Goal: Check status: Check status

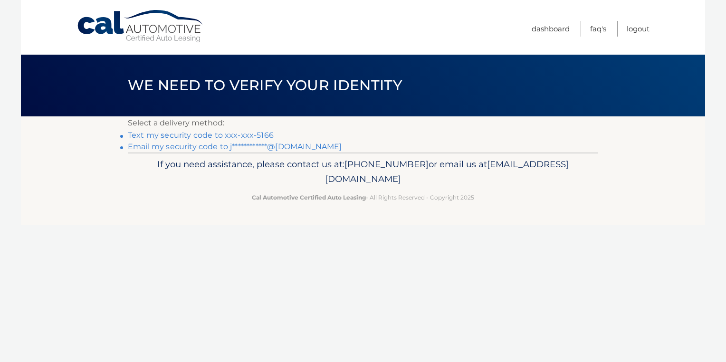
click at [207, 135] on link "Text my security code to xxx-xxx-5166" at bounding box center [201, 135] width 146 height 9
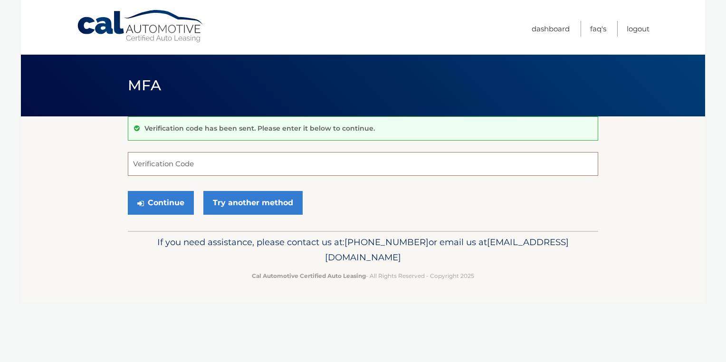
click at [173, 166] on input "Verification Code" at bounding box center [363, 164] width 470 height 24
type input "514155"
click at [158, 206] on button "Continue" at bounding box center [161, 203] width 66 height 24
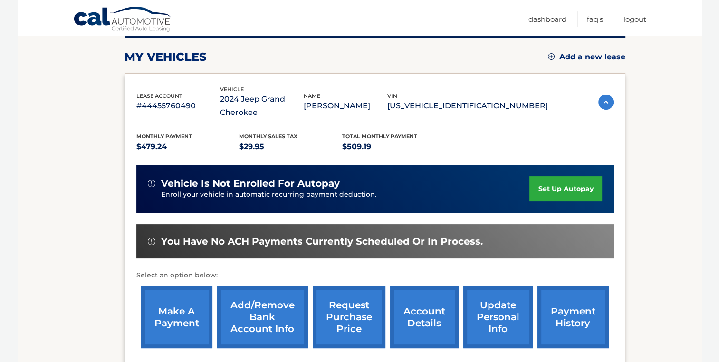
scroll to position [226, 0]
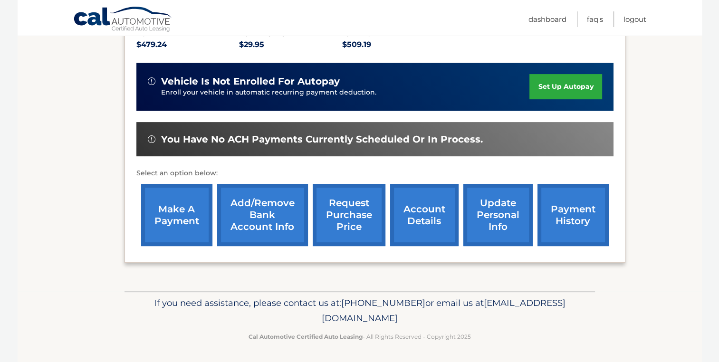
click at [433, 220] on link "account details" at bounding box center [424, 215] width 68 height 62
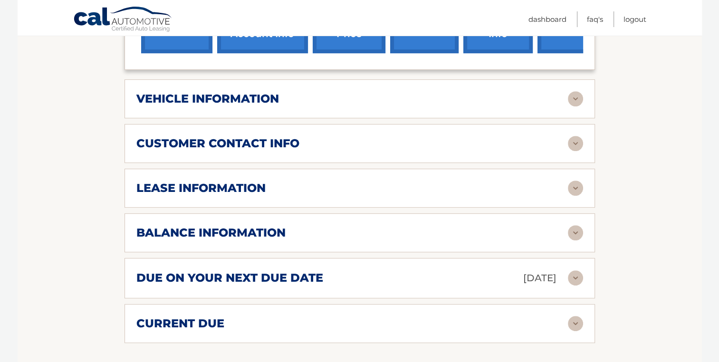
scroll to position [475, 0]
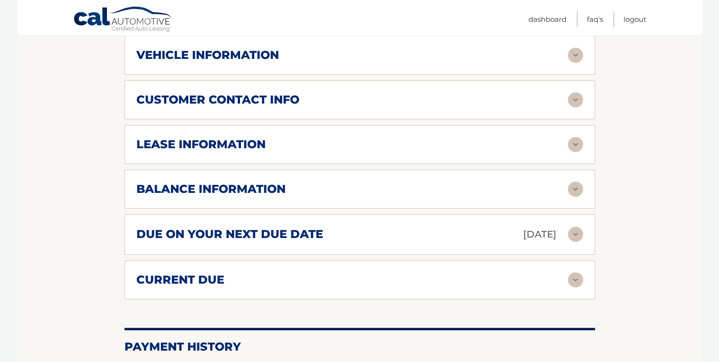
click at [578, 52] on img at bounding box center [575, 55] width 15 height 15
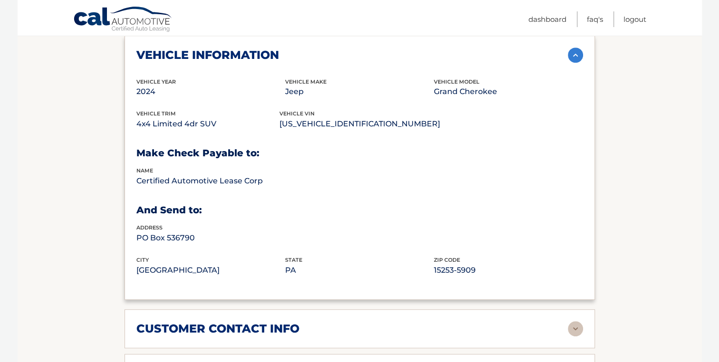
click at [578, 52] on img at bounding box center [575, 55] width 15 height 15
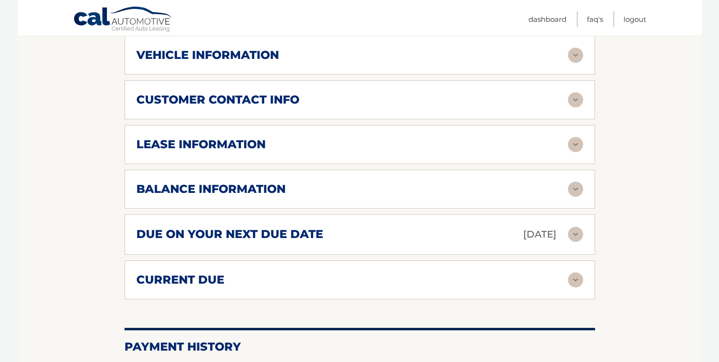
click at [576, 141] on img at bounding box center [575, 144] width 15 height 15
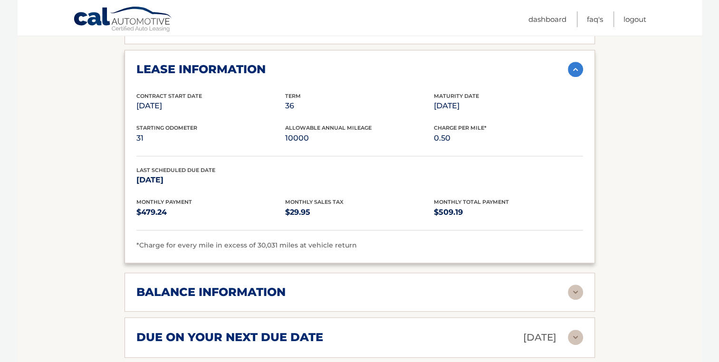
scroll to position [551, 0]
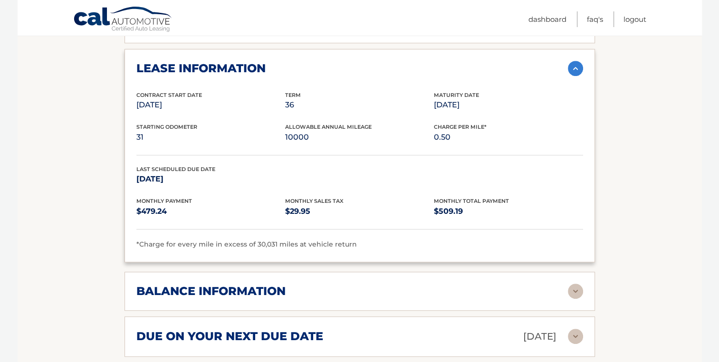
click at [577, 285] on img at bounding box center [575, 291] width 15 height 15
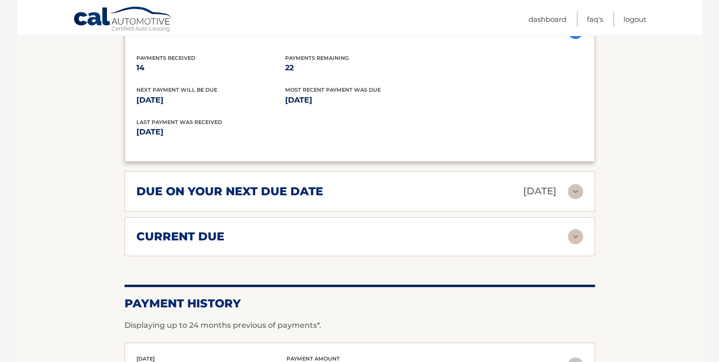
scroll to position [817, 0]
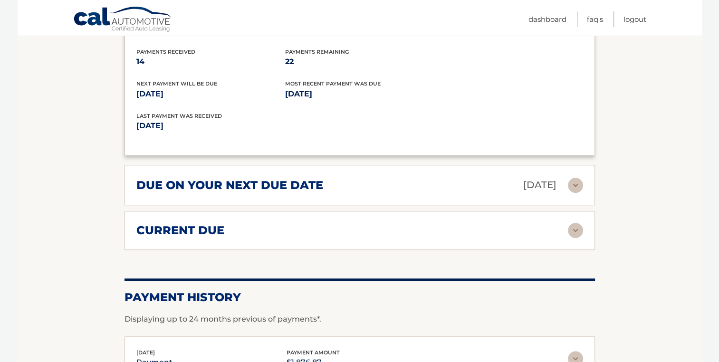
click at [582, 227] on img at bounding box center [575, 230] width 15 height 15
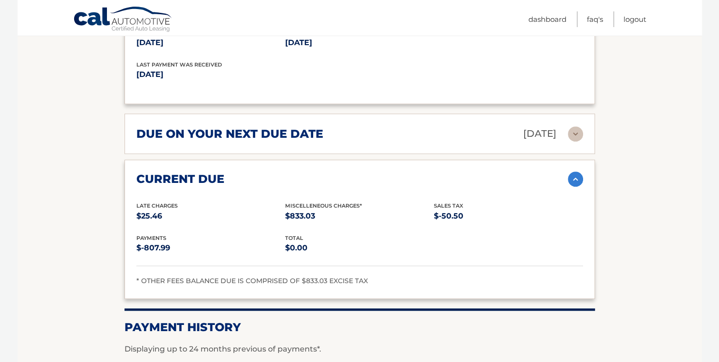
scroll to position [864, 0]
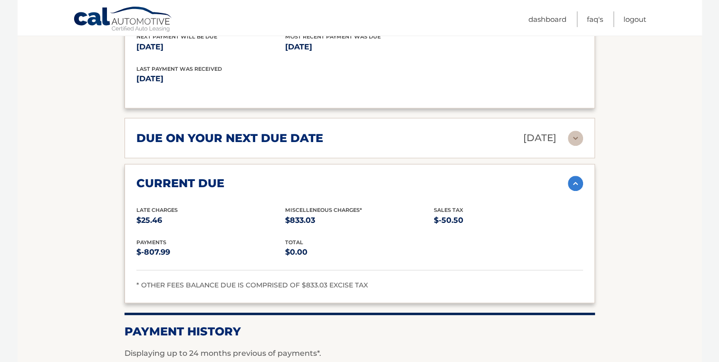
click at [575, 134] on img at bounding box center [575, 138] width 15 height 15
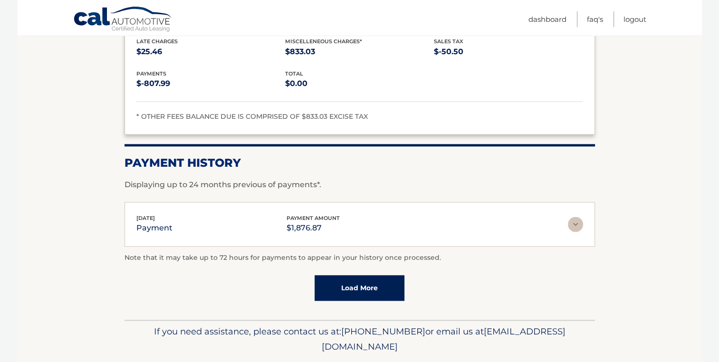
scroll to position [1134, 0]
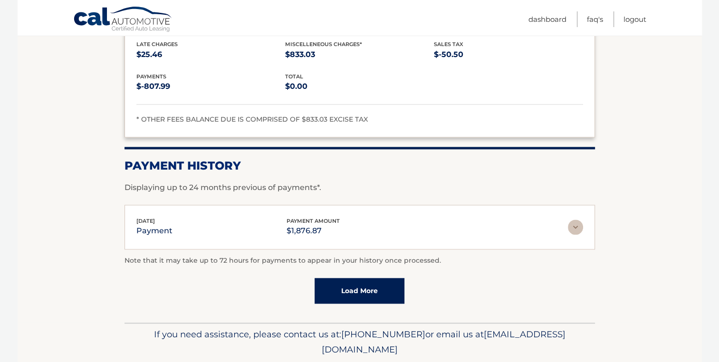
click at [359, 285] on link "Load More" at bounding box center [359, 291] width 90 height 26
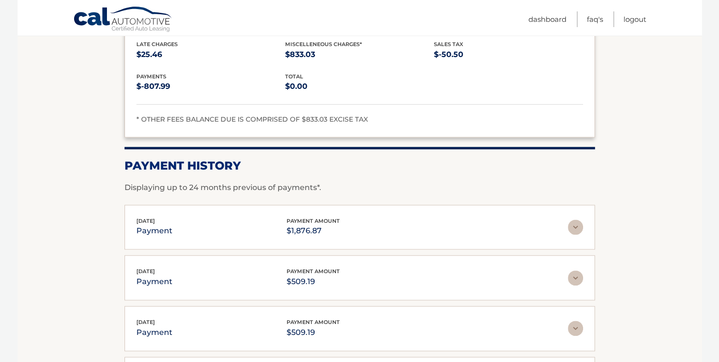
click at [575, 223] on img at bounding box center [575, 226] width 15 height 15
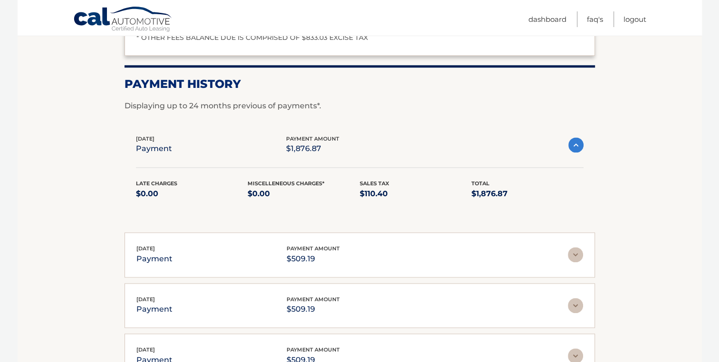
scroll to position [1214, 0]
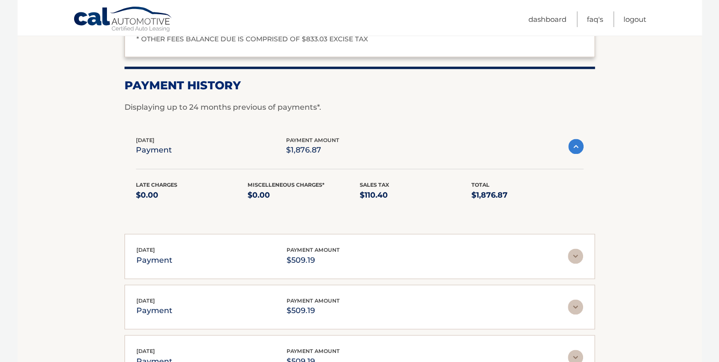
click at [578, 142] on img at bounding box center [575, 146] width 15 height 15
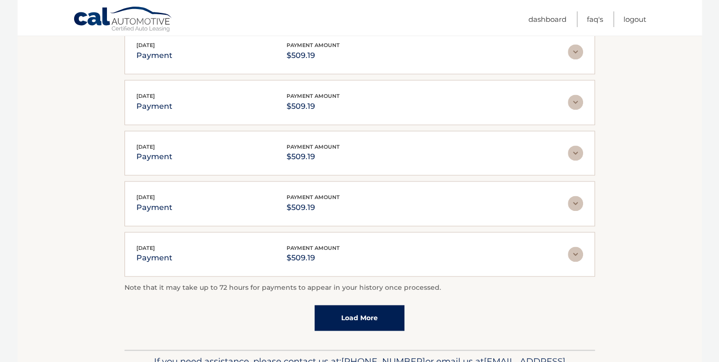
scroll to position [1366, 0]
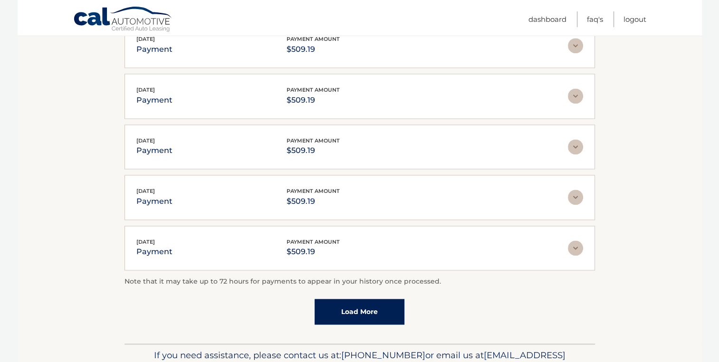
click at [344, 304] on link "Load More" at bounding box center [359, 312] width 90 height 26
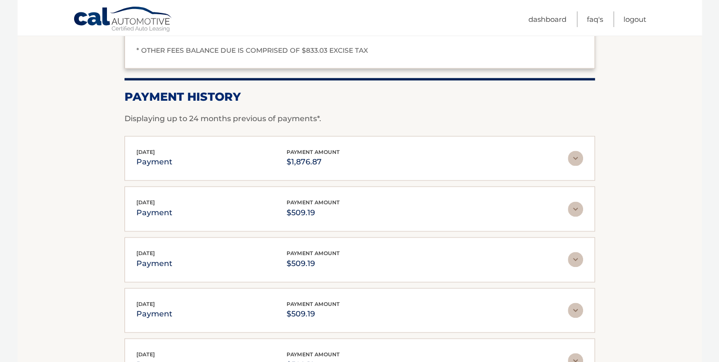
scroll to position [1196, 0]
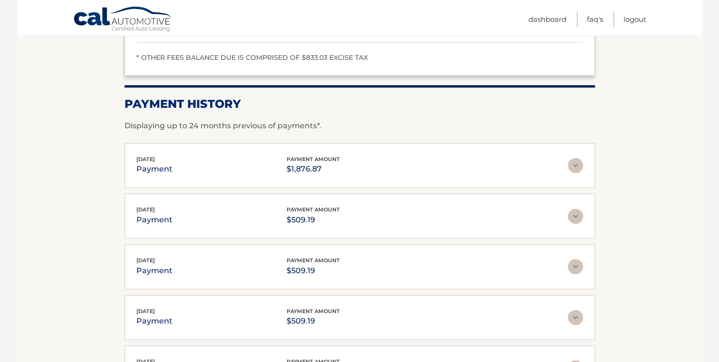
click at [580, 215] on img at bounding box center [575, 216] width 15 height 15
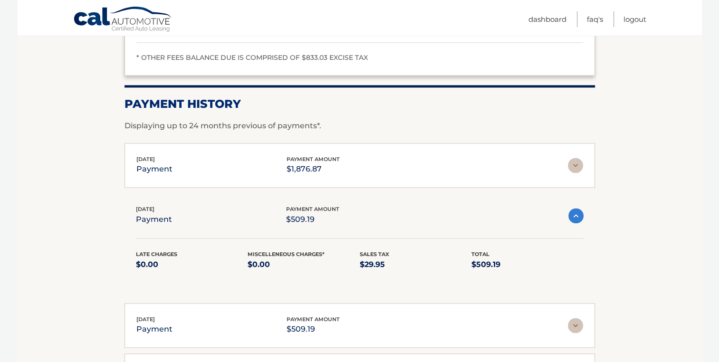
click at [572, 318] on img at bounding box center [575, 325] width 15 height 15
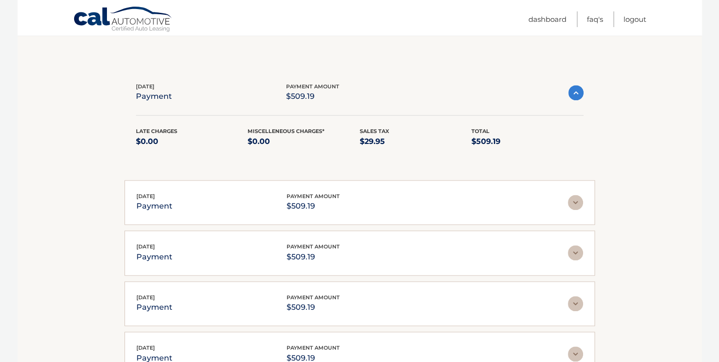
scroll to position [1433, 0]
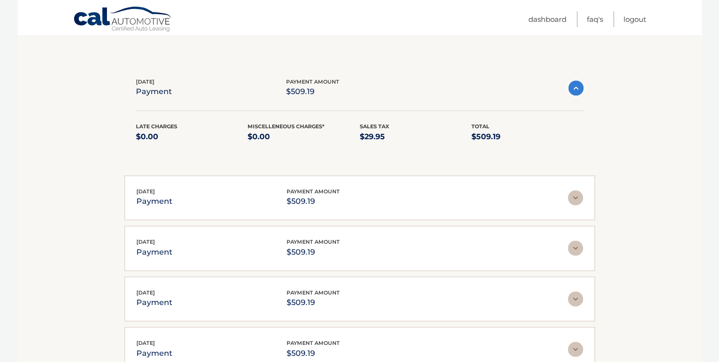
click at [574, 190] on img at bounding box center [575, 197] width 15 height 15
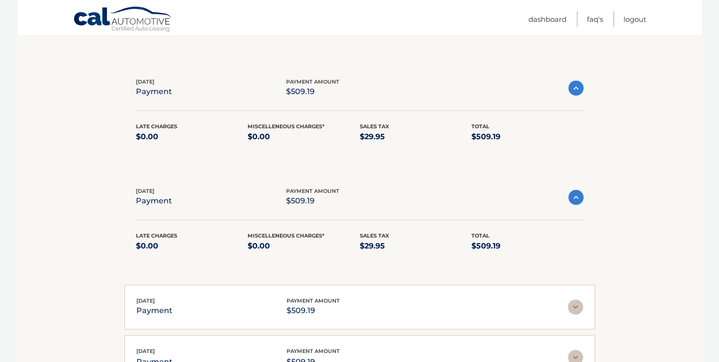
click at [574, 190] on img at bounding box center [575, 197] width 15 height 15
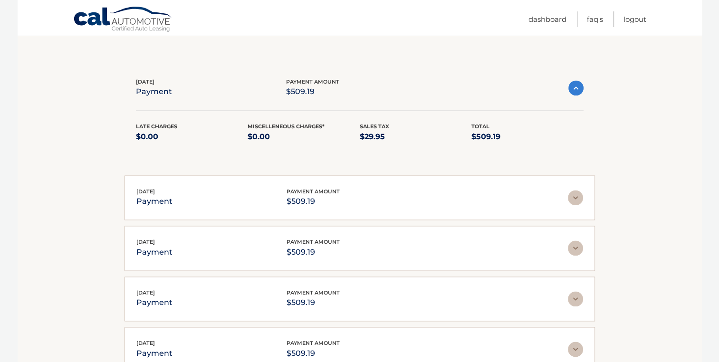
click at [575, 83] on img at bounding box center [575, 87] width 15 height 15
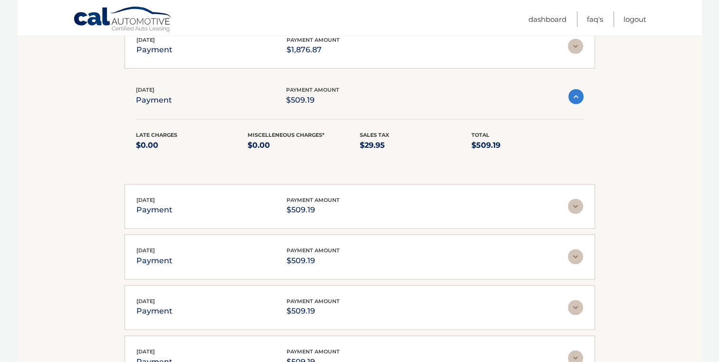
scroll to position [1312, 0]
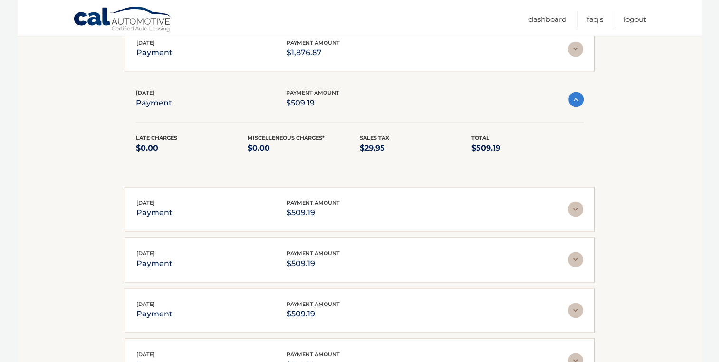
click at [575, 93] on img at bounding box center [575, 99] width 15 height 15
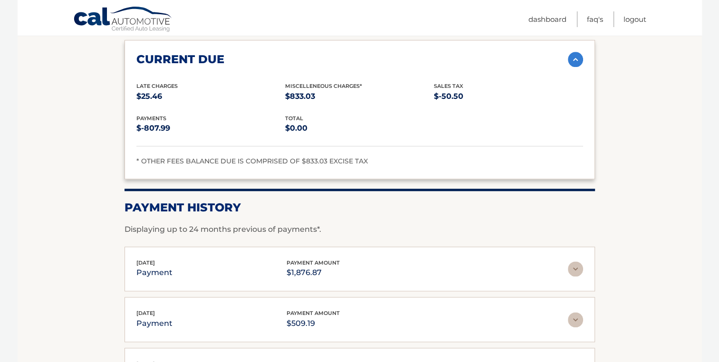
scroll to position [1080, 0]
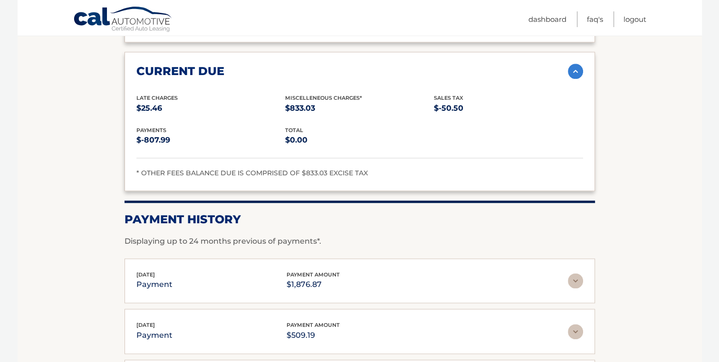
click at [574, 276] on img at bounding box center [575, 280] width 15 height 15
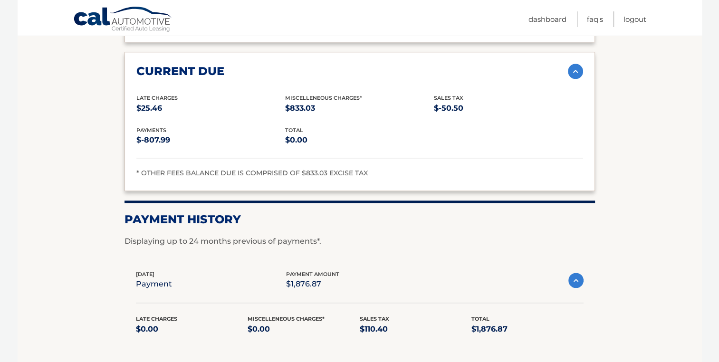
click at [579, 278] on img at bounding box center [575, 280] width 15 height 15
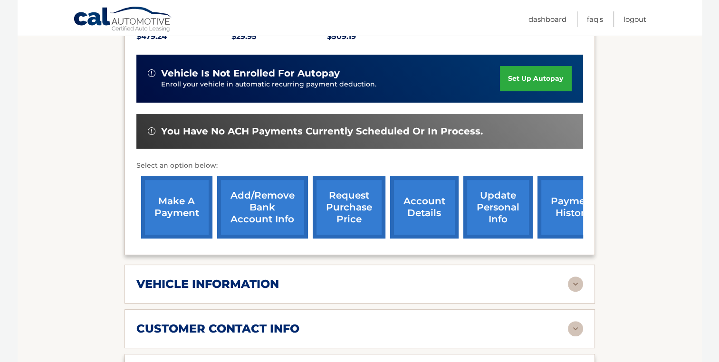
scroll to position [247, 0]
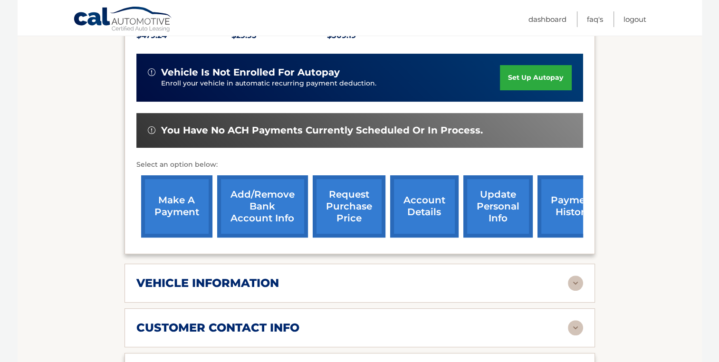
drag, startPoint x: 556, startPoint y: 161, endPoint x: 457, endPoint y: 154, distance: 100.0
click at [457, 154] on div "Monthly Payment $479.24 Monthly sales Tax $29.95 Total Monthly Payment $509.19 …" at bounding box center [359, 125] width 447 height 234
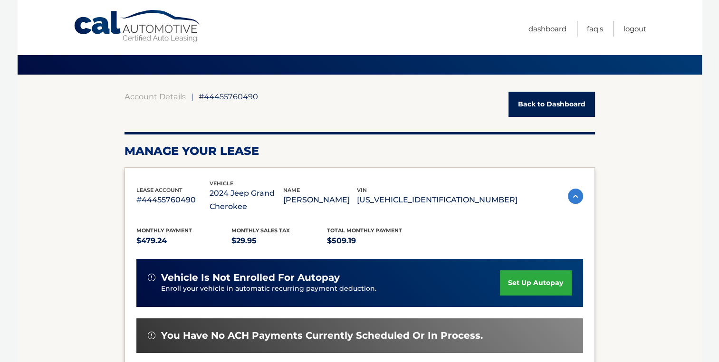
scroll to position [0, 0]
